Goal: Register for event/course

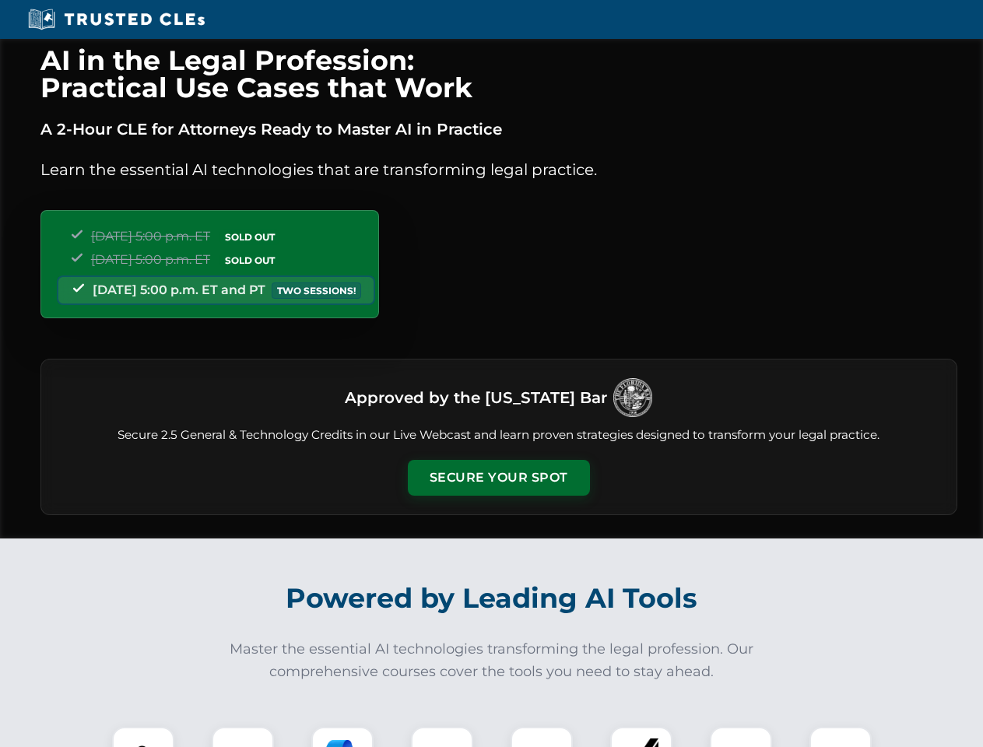
click at [498, 478] on button "Secure Your Spot" at bounding box center [499, 478] width 182 height 36
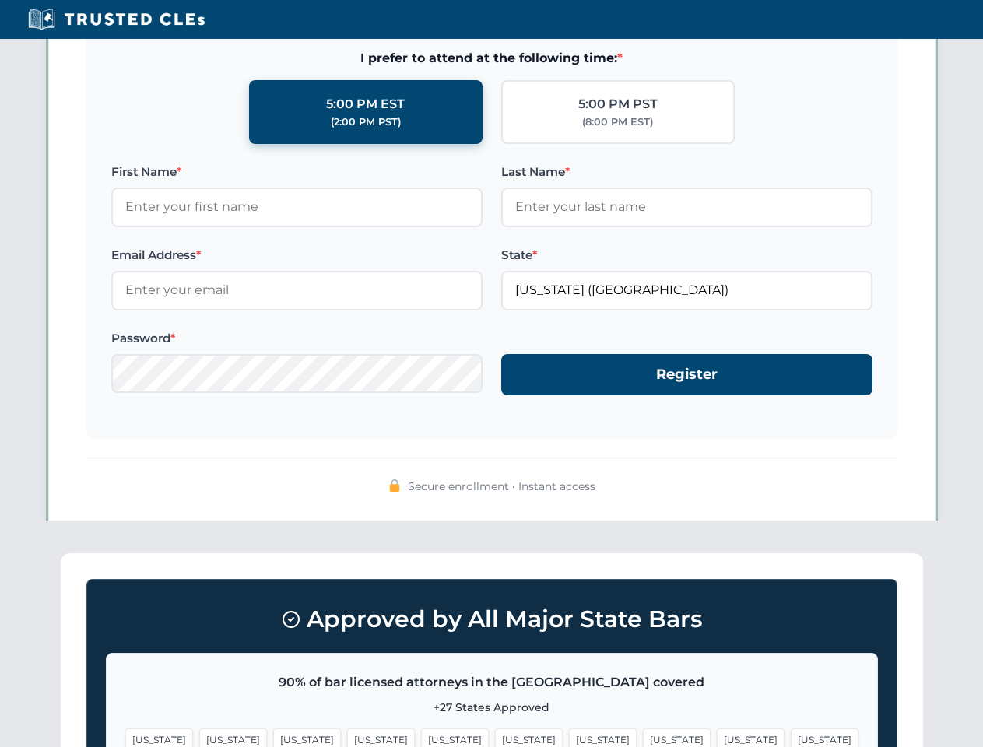
click at [569, 737] on span "[US_STATE]" at bounding box center [603, 739] width 68 height 23
click at [717, 737] on span "[US_STATE]" at bounding box center [751, 739] width 68 height 23
